Goal: Information Seeking & Learning: Learn about a topic

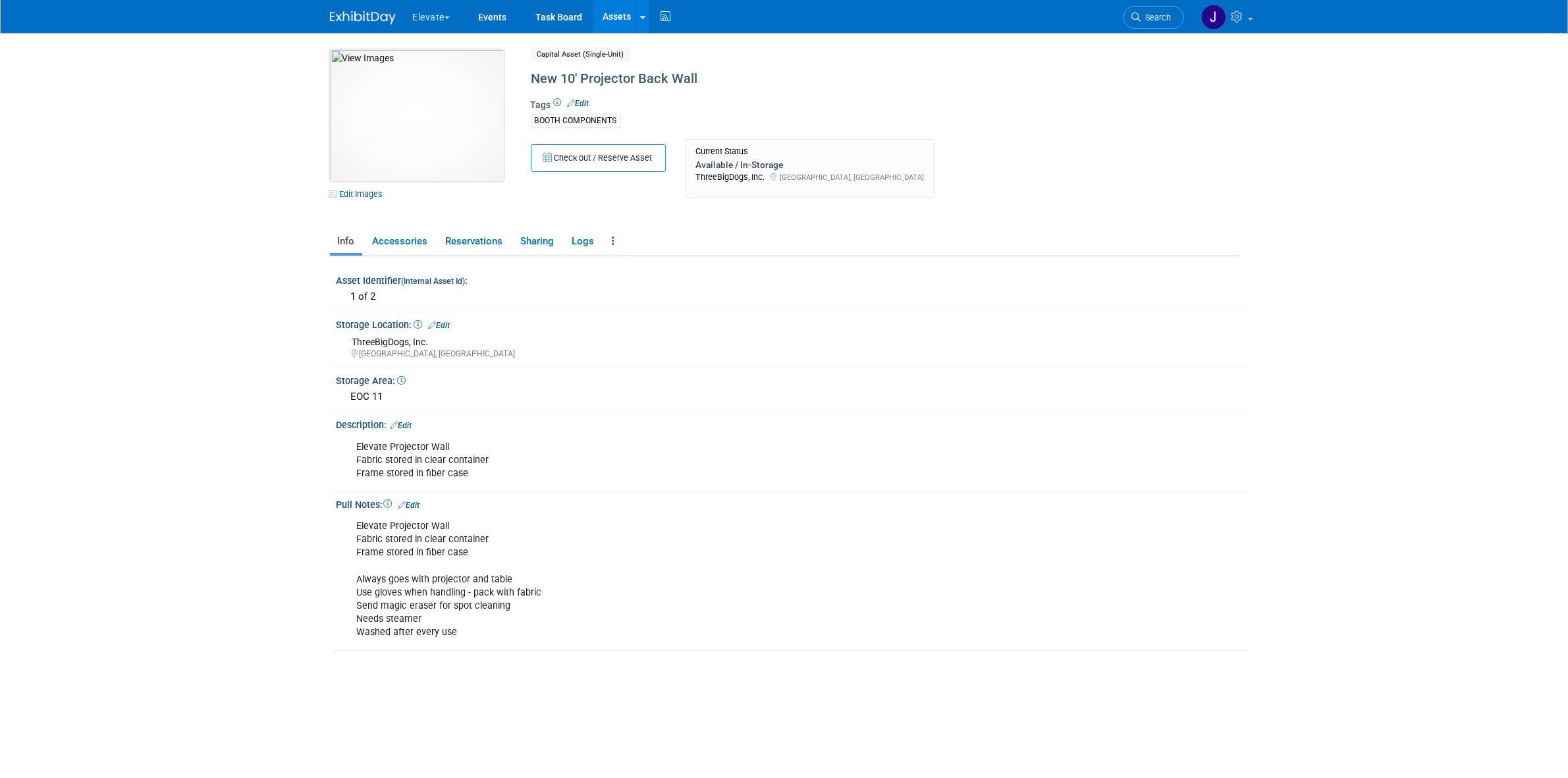
click at [383, 120] on img at bounding box center [417, 115] width 174 height 132
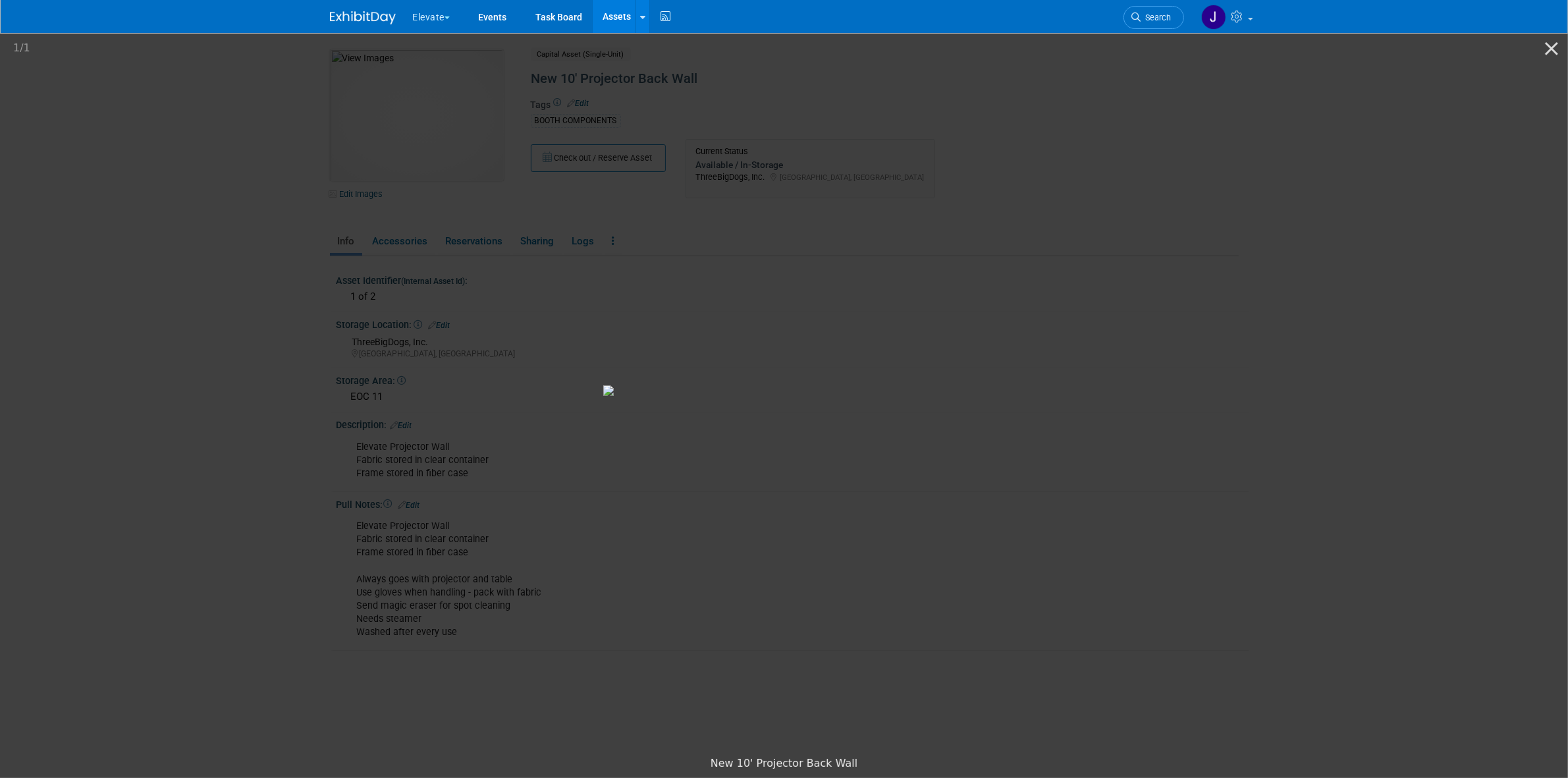
click at [604, 385] on img at bounding box center [784, 390] width 362 height 10
drag, startPoint x: 591, startPoint y: 294, endPoint x: 514, endPoint y: 331, distance: 85.4
click at [604, 385] on img at bounding box center [784, 390] width 362 height 10
click at [794, 78] on picture at bounding box center [784, 390] width 1568 height 719
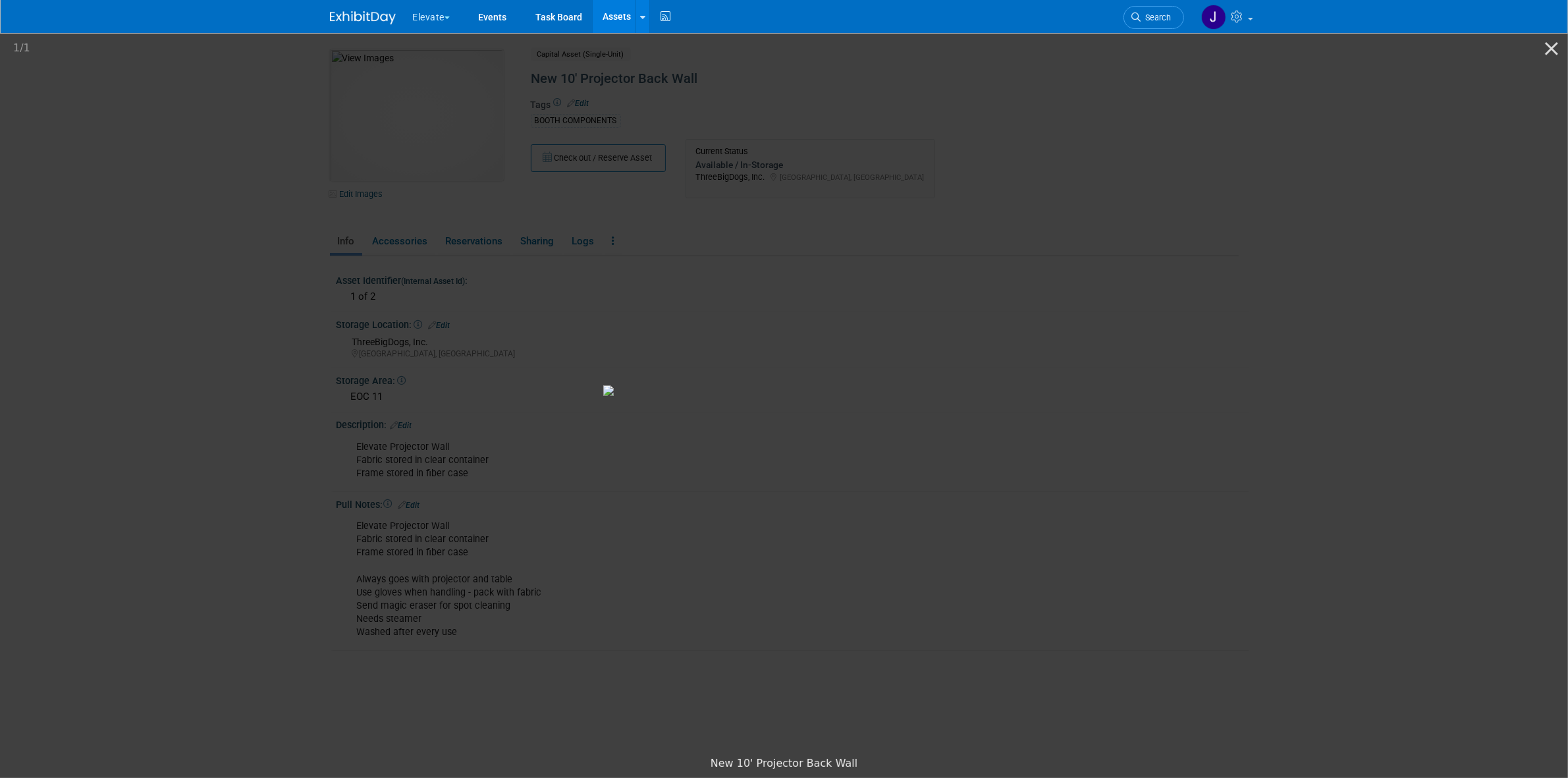
click at [1185, 122] on picture at bounding box center [784, 390] width 1568 height 719
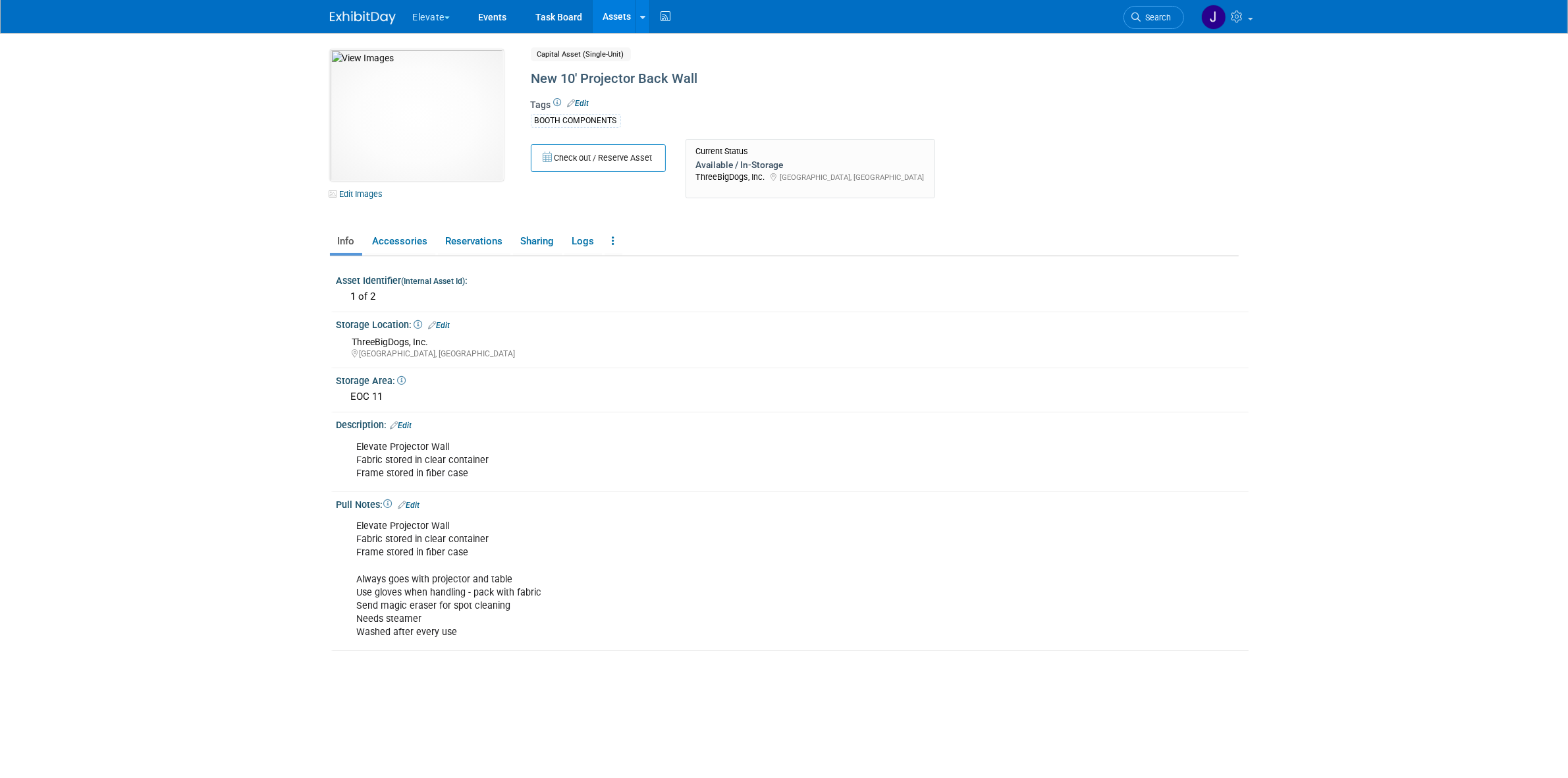
click at [608, 10] on link "Assets" at bounding box center [616, 17] width 48 height 33
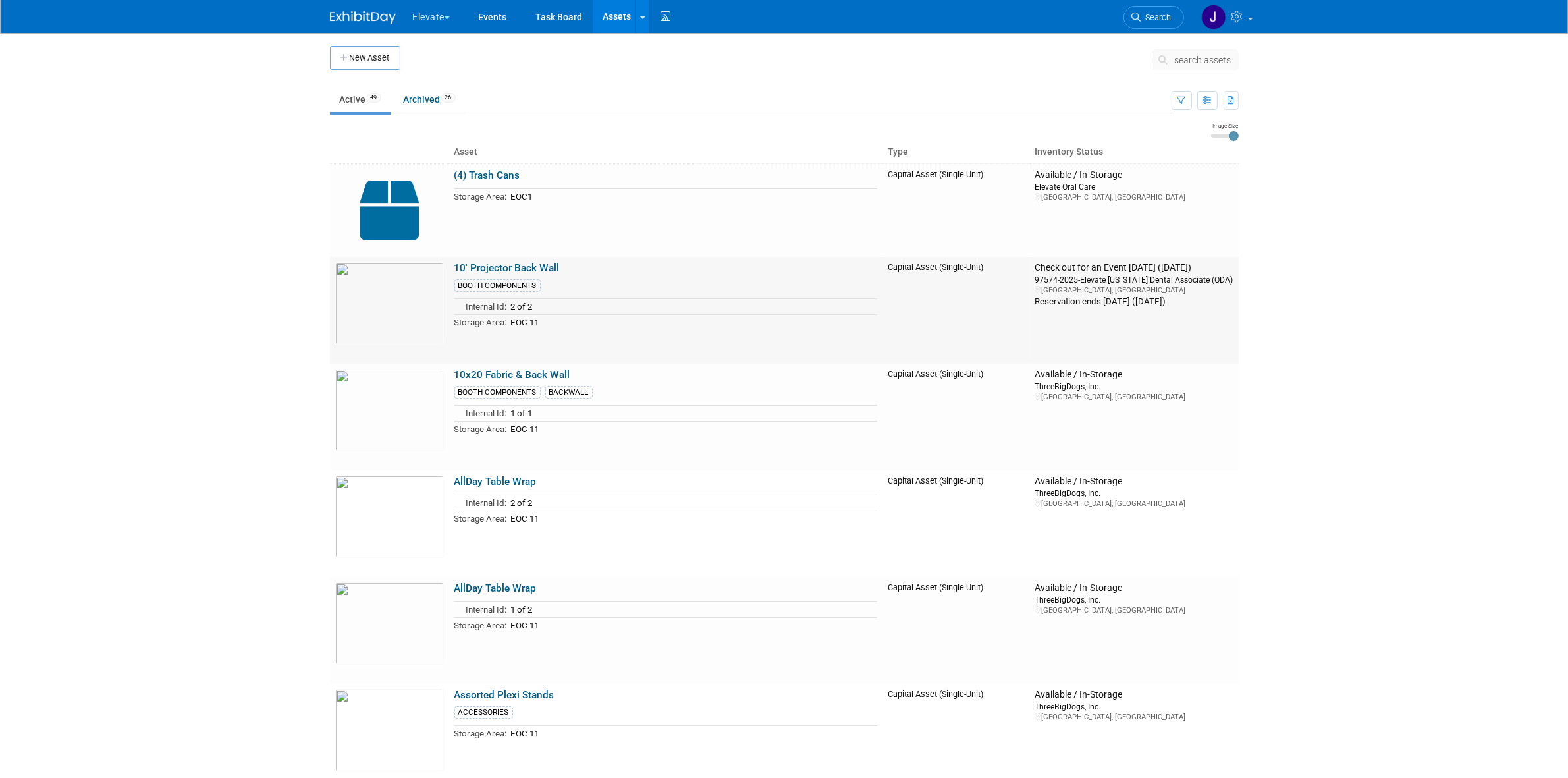
click at [476, 264] on link "10' Projector Back Wall" at bounding box center [507, 268] width 106 height 12
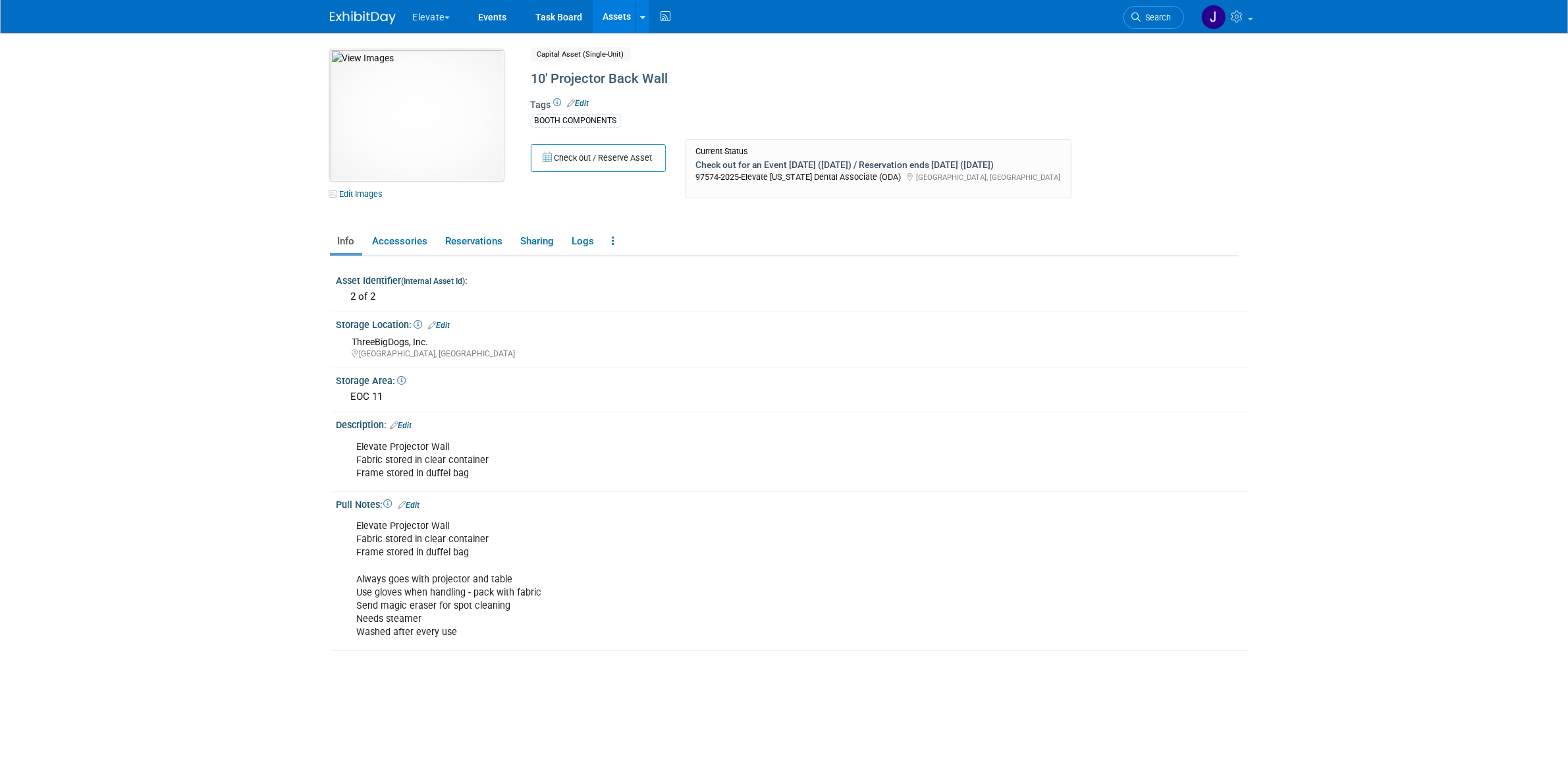
click at [488, 89] on img at bounding box center [417, 115] width 174 height 132
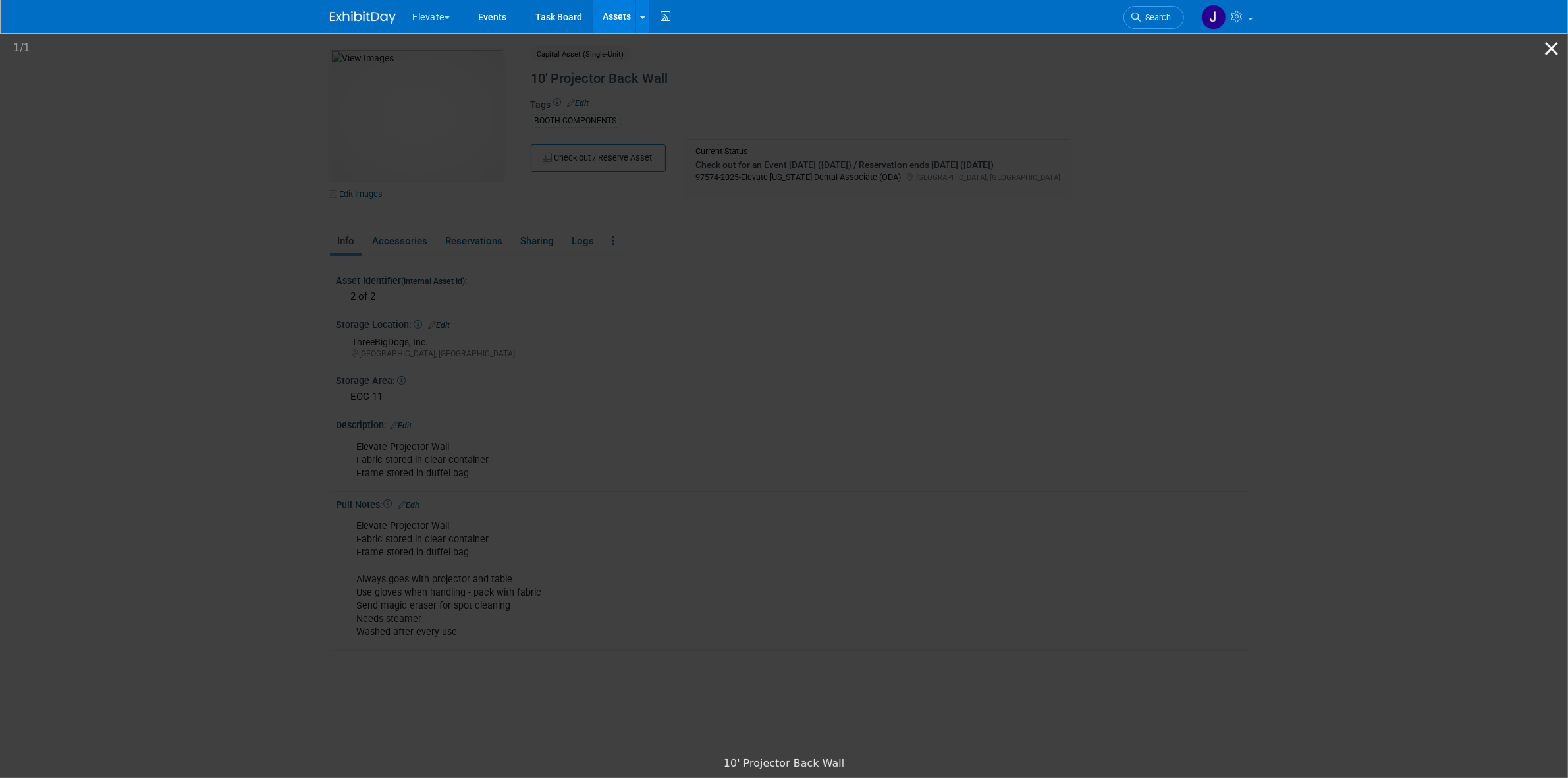
click at [1548, 44] on button "Close gallery" at bounding box center [1552, 48] width 33 height 31
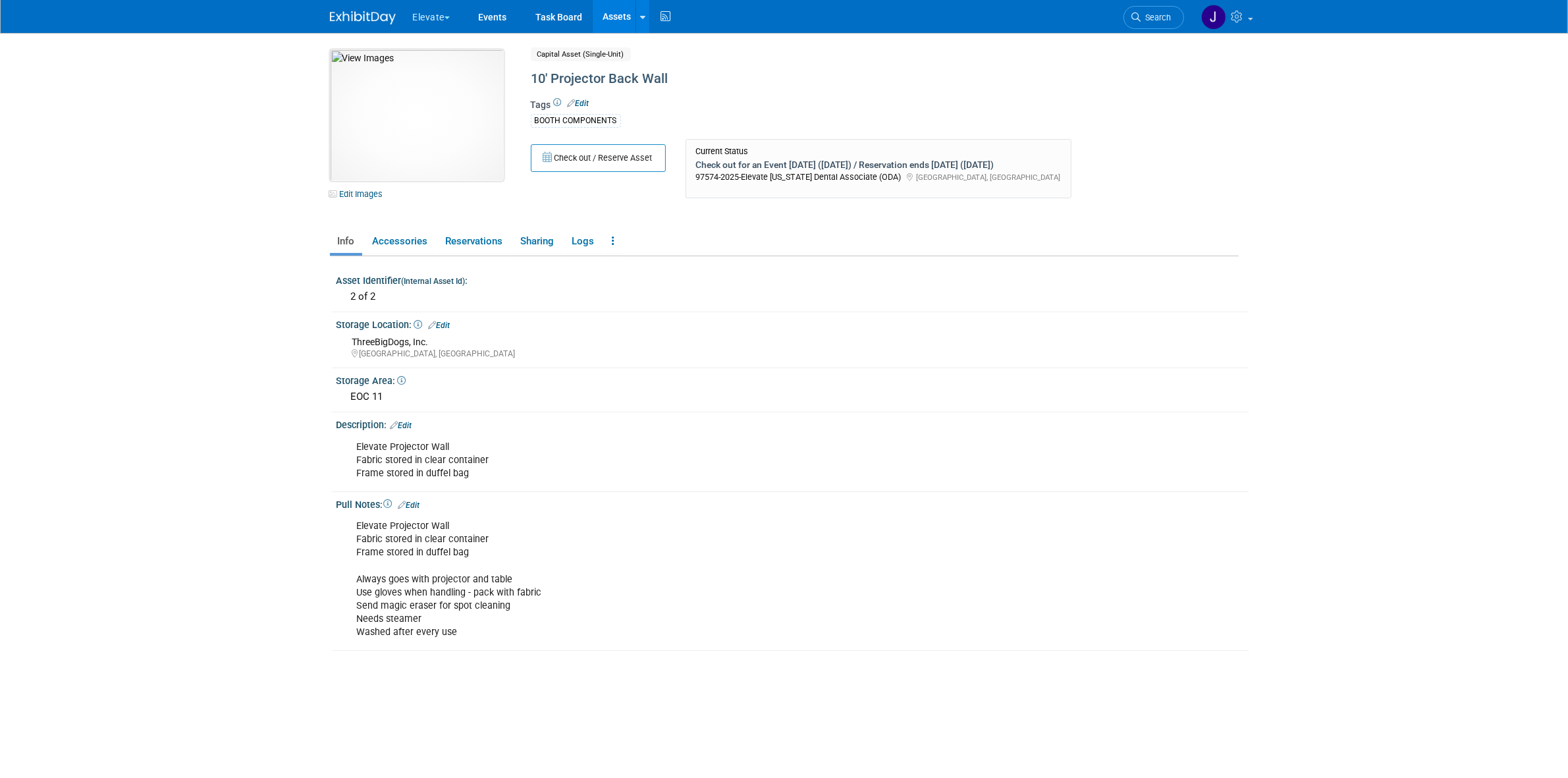
click at [391, 122] on img at bounding box center [417, 115] width 174 height 132
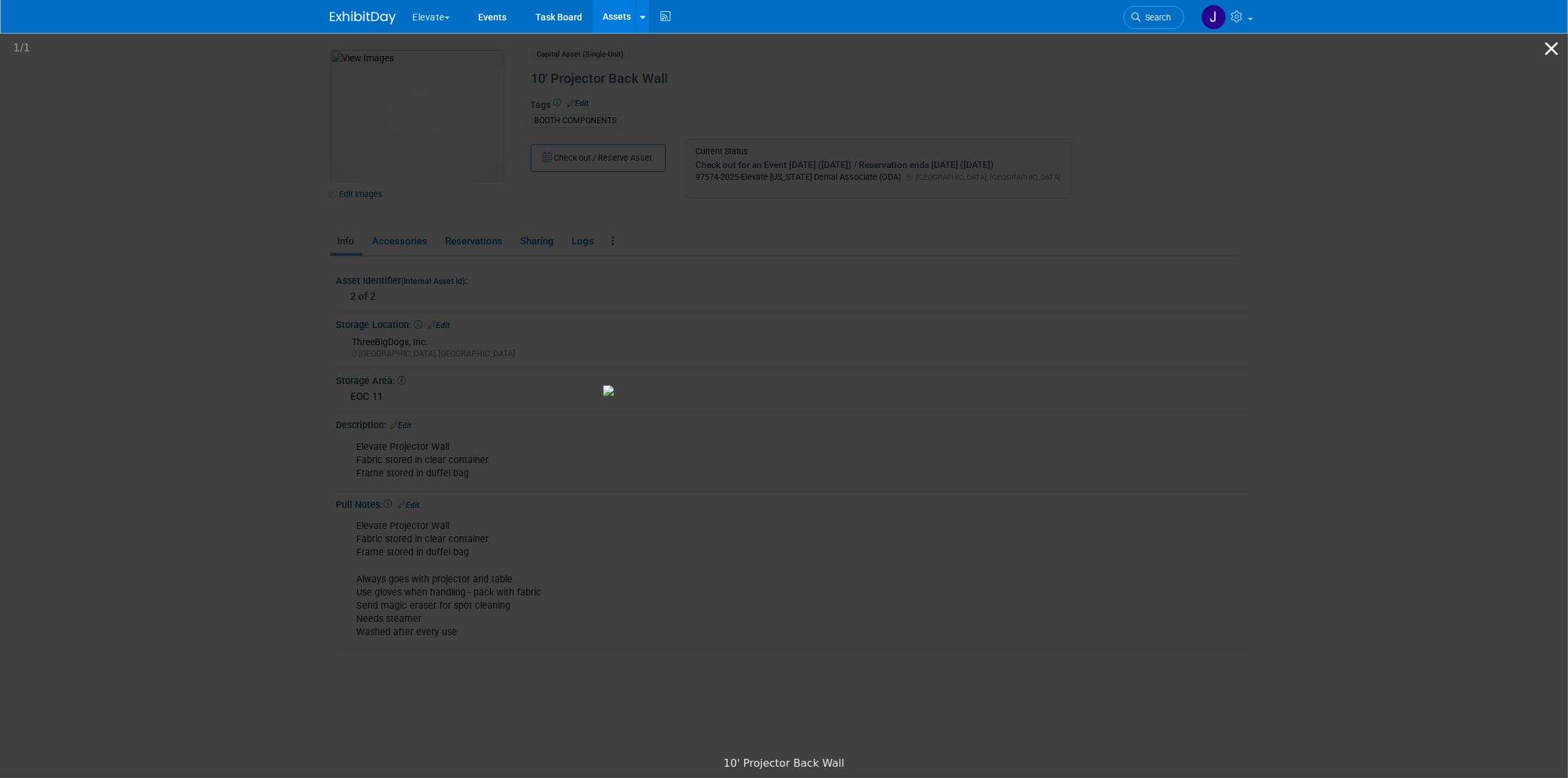
click at [1555, 38] on button "Close gallery" at bounding box center [1552, 48] width 33 height 31
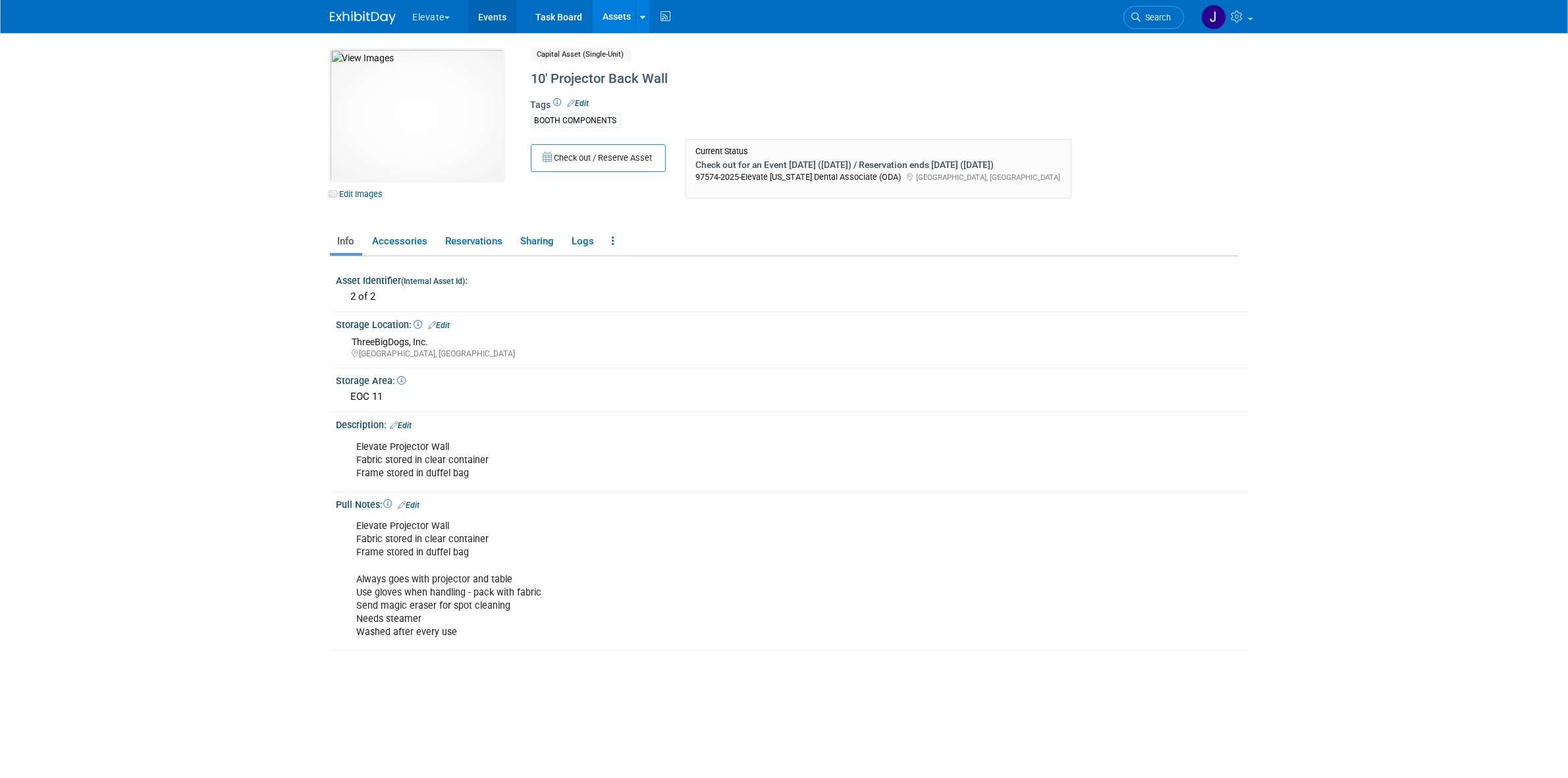
click at [488, 14] on link "Events" at bounding box center [492, 17] width 48 height 33
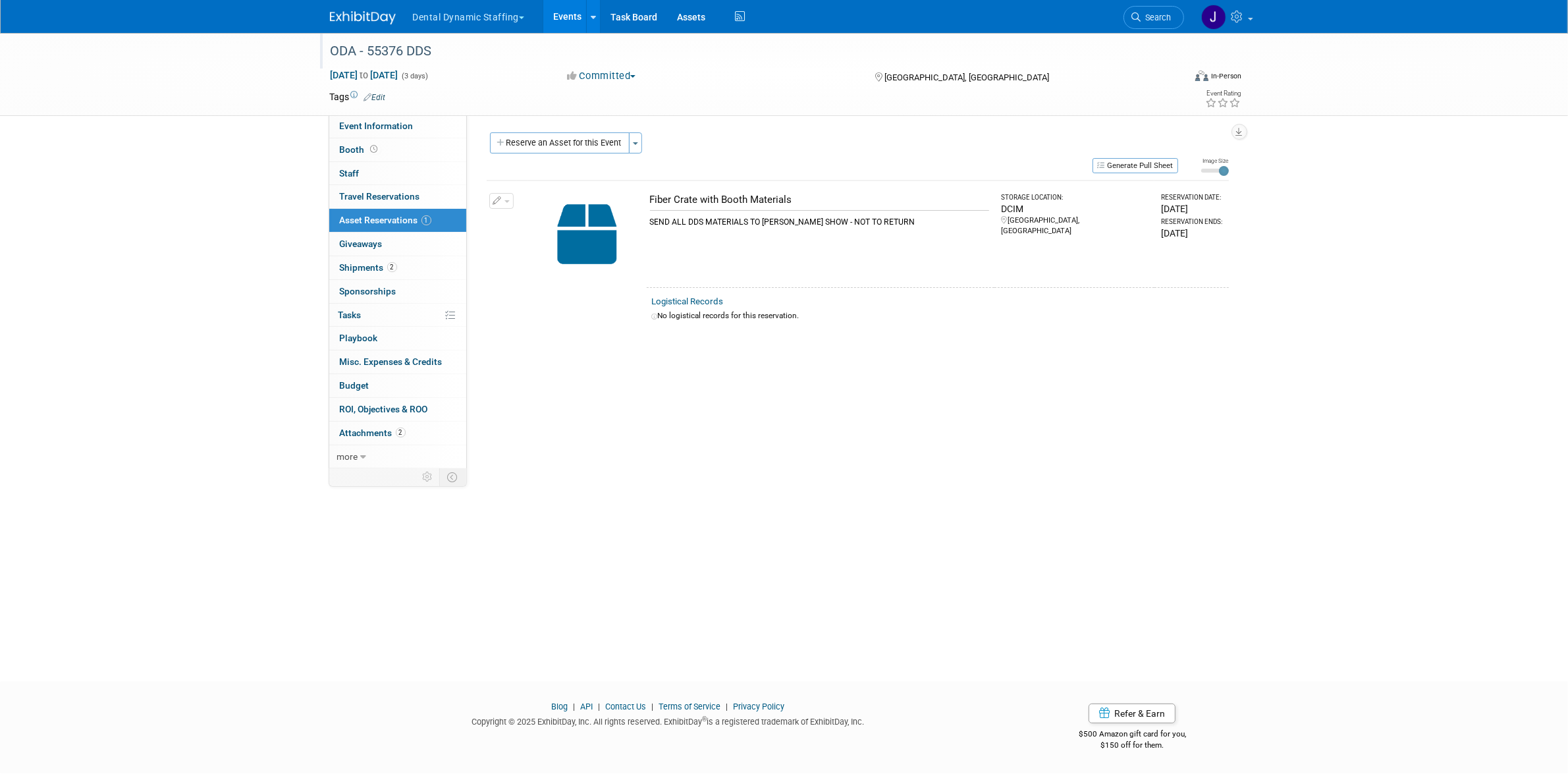
click at [386, 43] on div "ODA - 55376 DDS" at bounding box center [745, 52] width 839 height 24
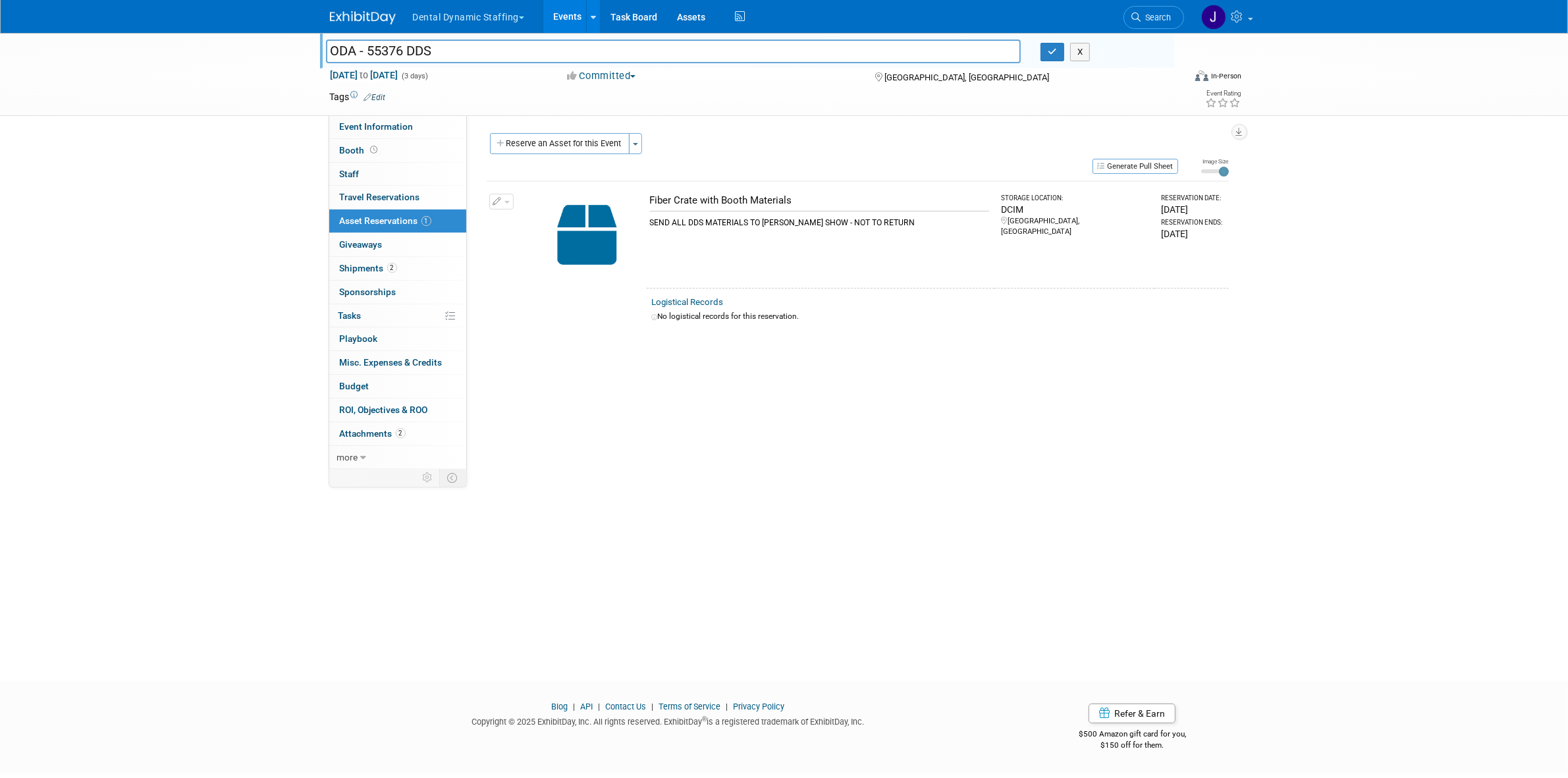
click at [386, 43] on input "ODA - 55376 DDS" at bounding box center [673, 51] width 695 height 23
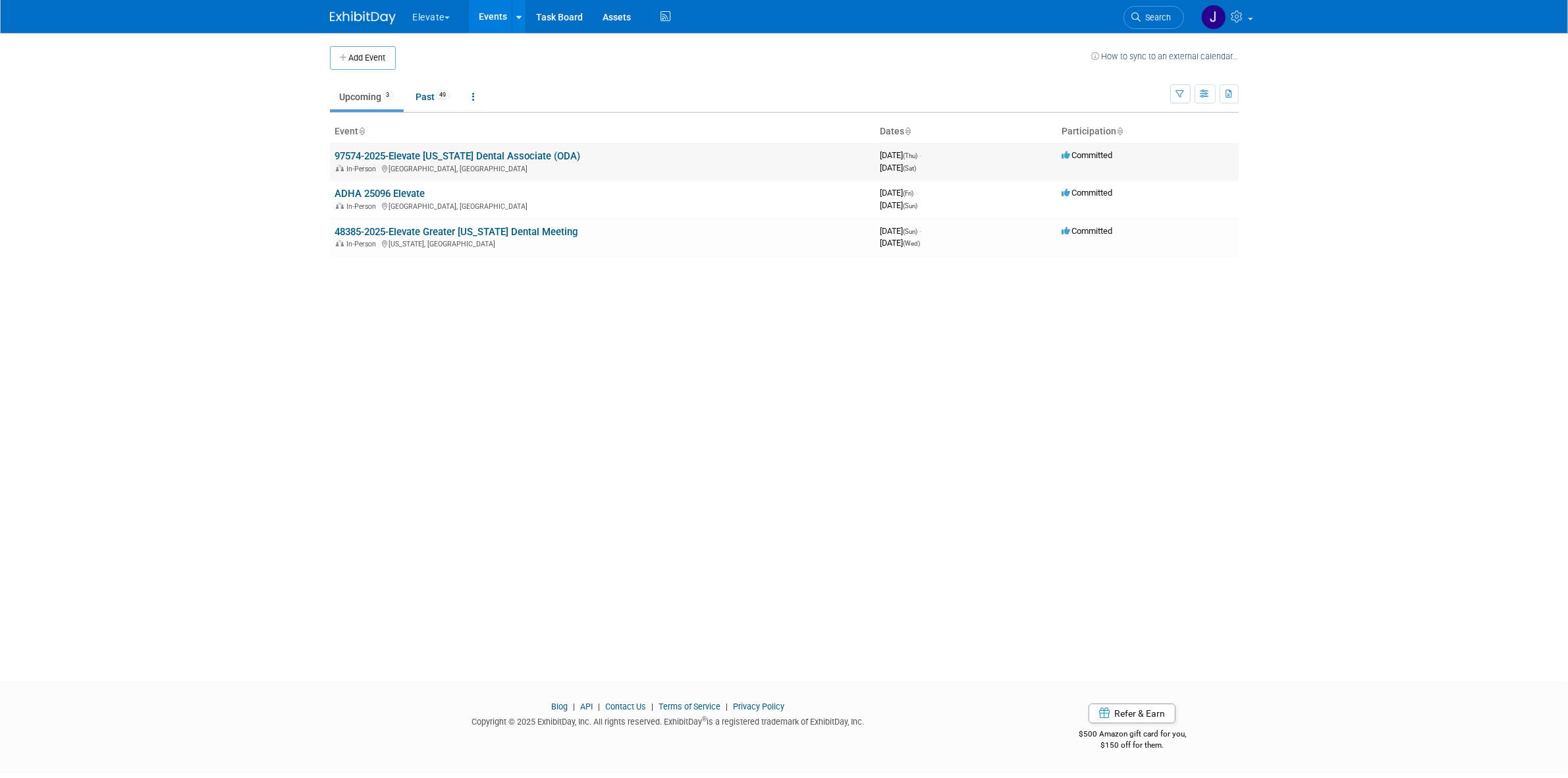
click at [390, 156] on link "97574-2025-Elevate [US_STATE] Dental Associate (ODA)" at bounding box center [457, 156] width 245 height 12
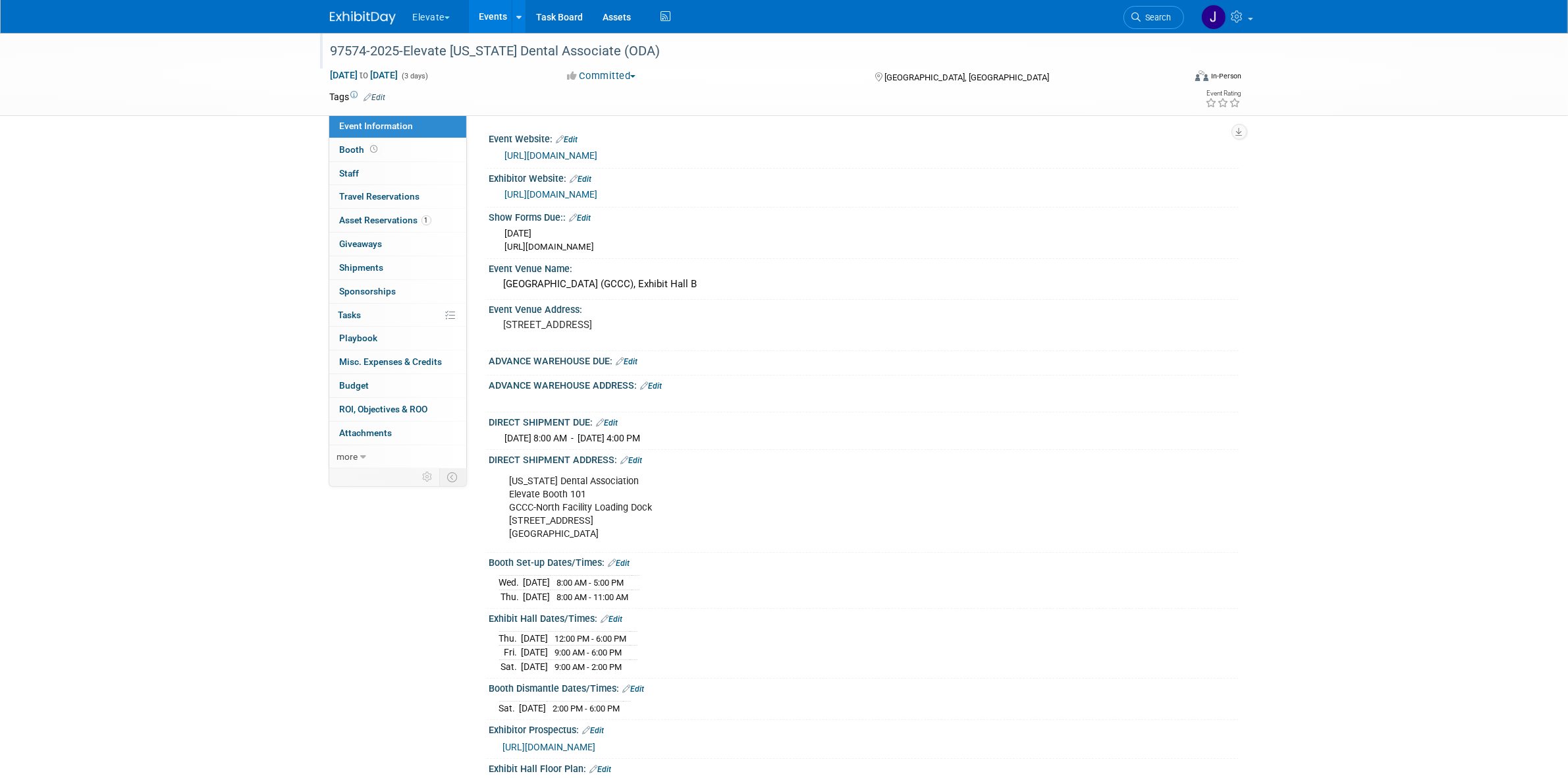
click at [342, 54] on div "97574-2025-Elevate Ohio Dental Associate (ODA)" at bounding box center [745, 52] width 839 height 24
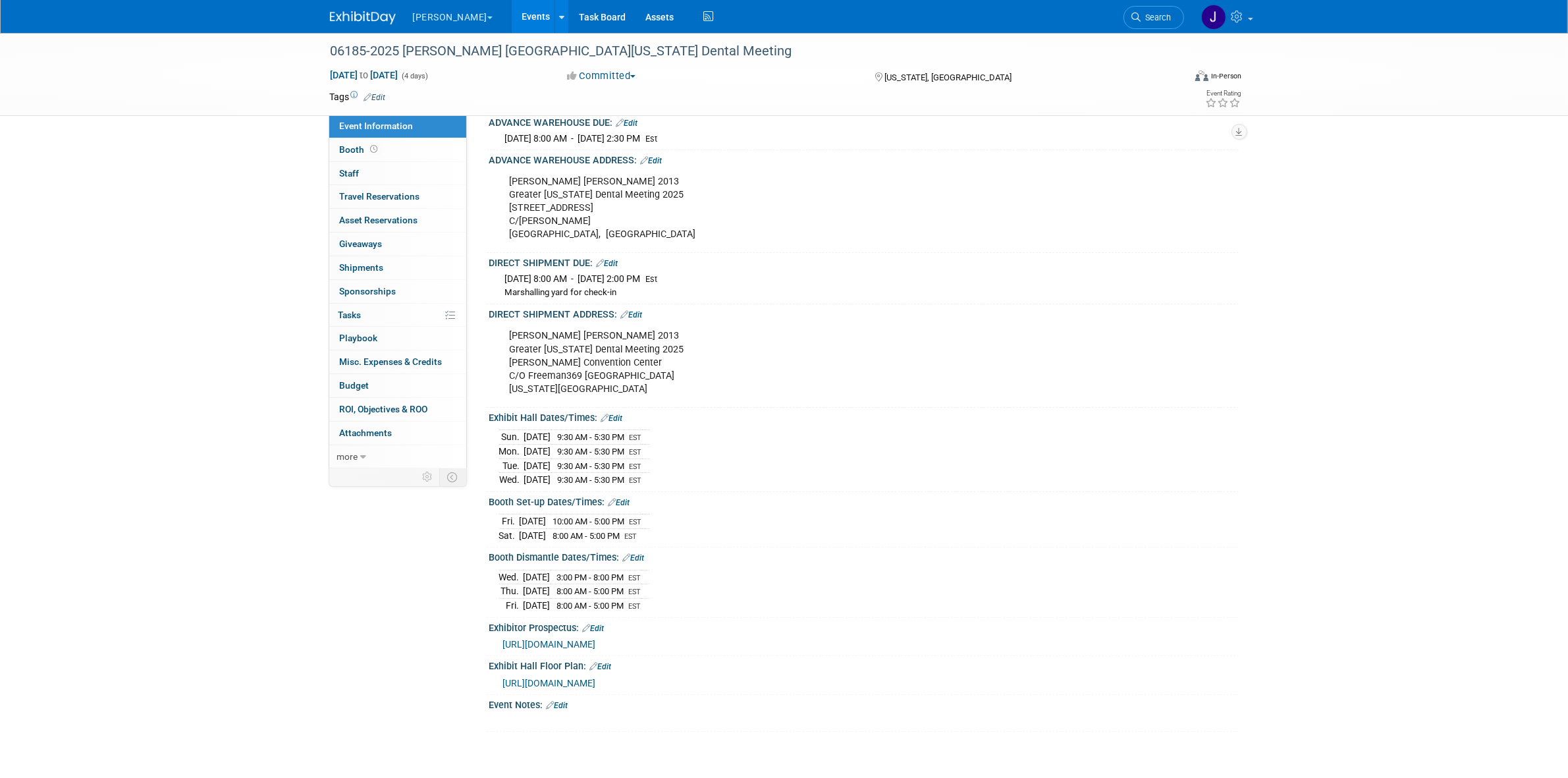
scroll to position [247, 0]
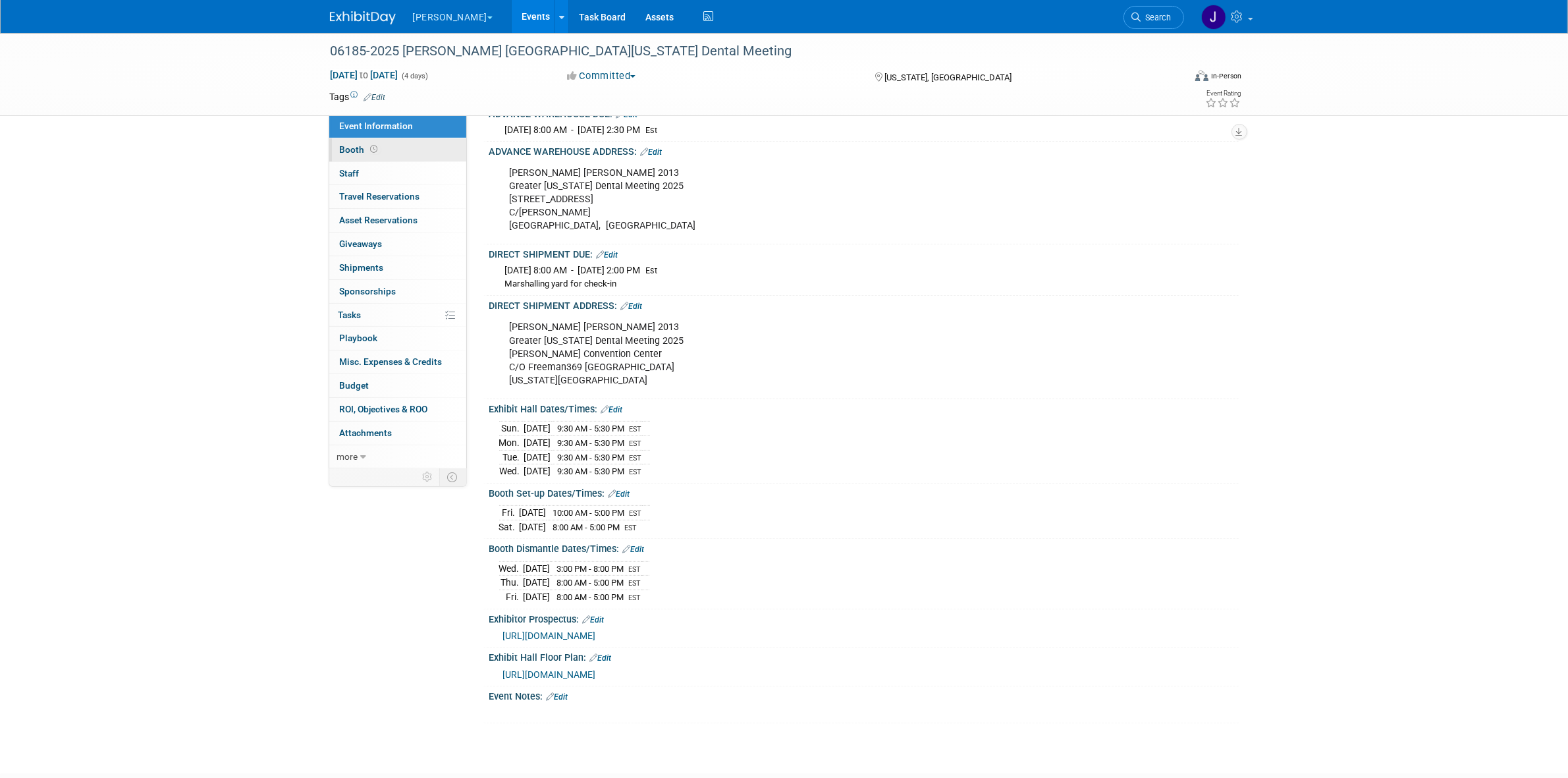
click at [426, 159] on link "Booth" at bounding box center [398, 149] width 137 height 23
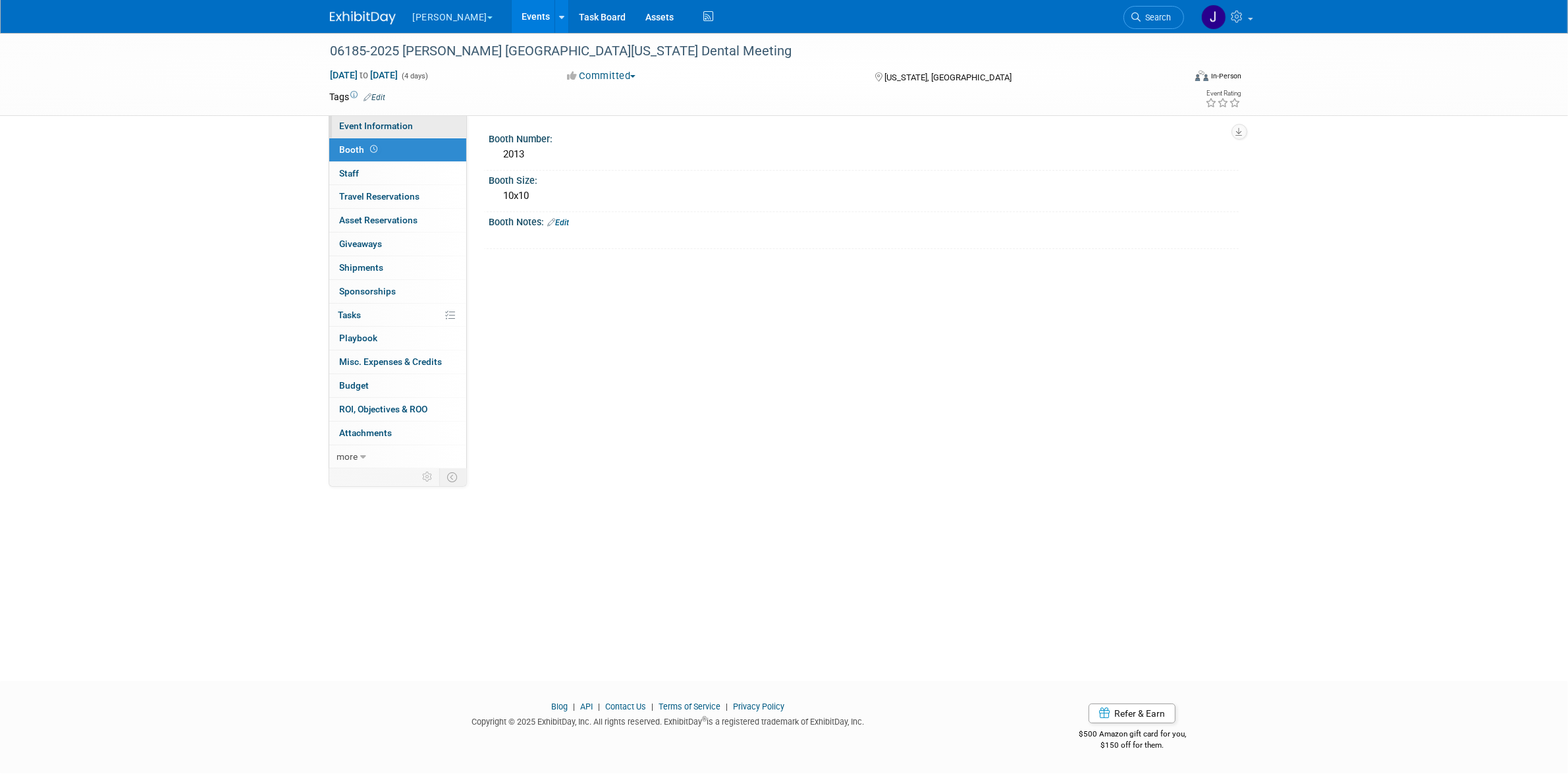
click at [414, 125] on link "Event Information" at bounding box center [398, 126] width 137 height 23
